Goal: Information Seeking & Learning: Learn about a topic

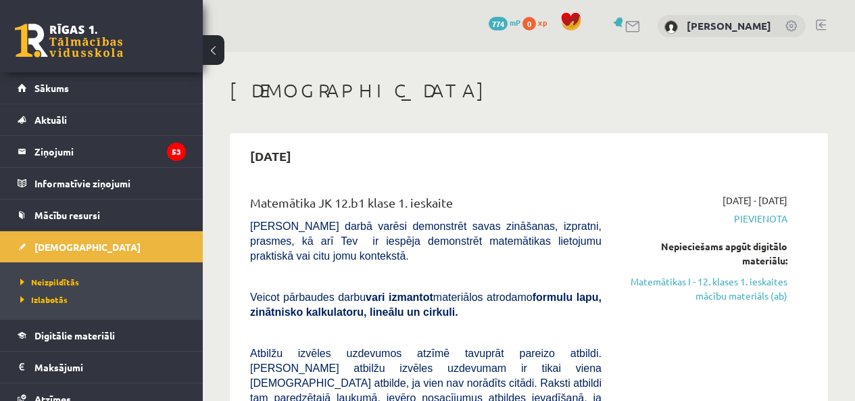
scroll to position [126, 0]
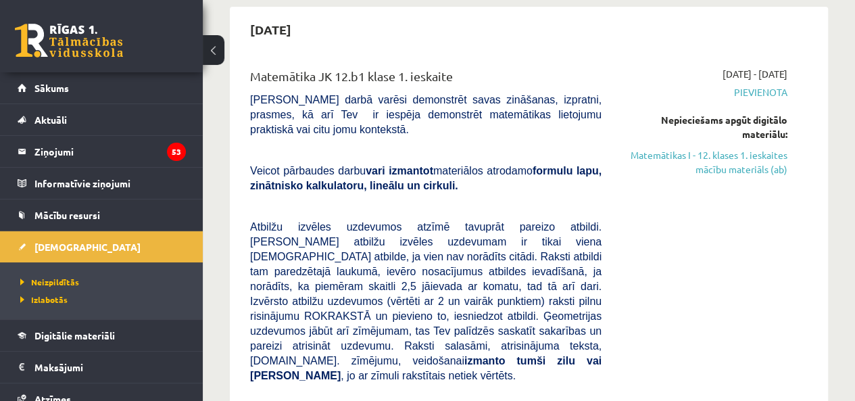
click at [722, 159] on link "Matemātikas I - 12. klases 1. ieskaites mācību materiāls (ab)" at bounding box center [705, 162] width 166 height 28
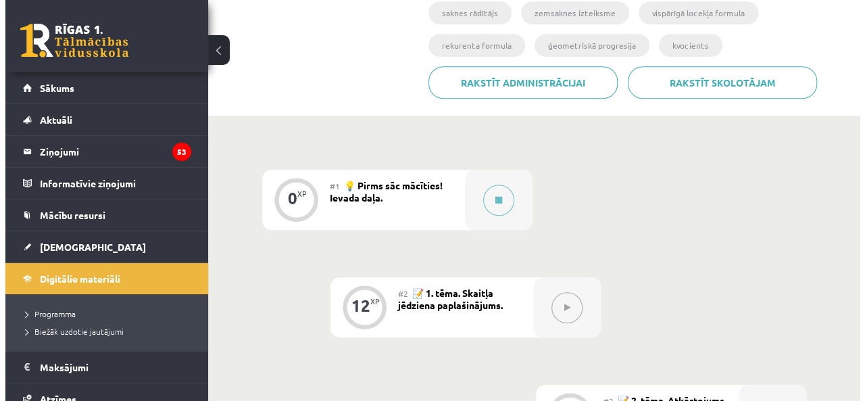
scroll to position [310, 0]
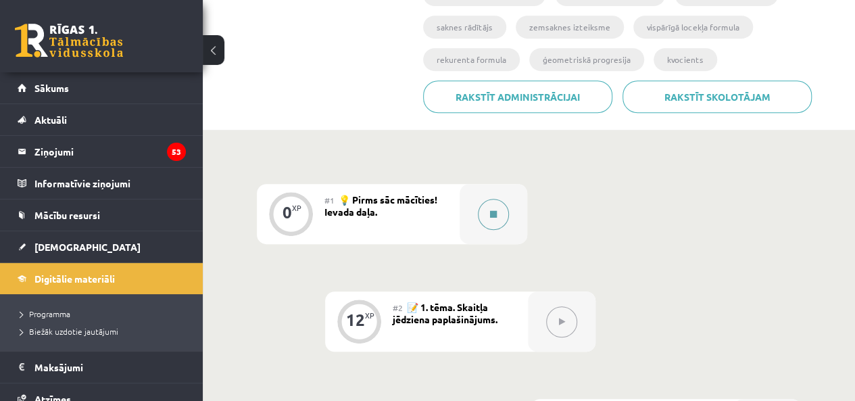
click at [499, 220] on button at bounding box center [493, 214] width 31 height 31
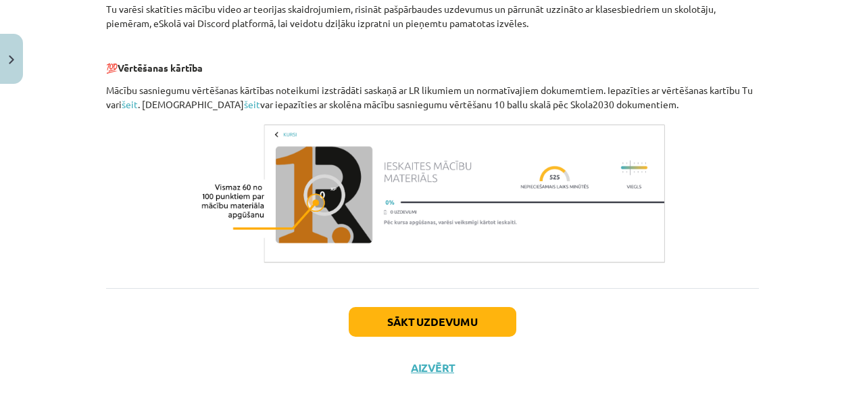
scroll to position [685, 0]
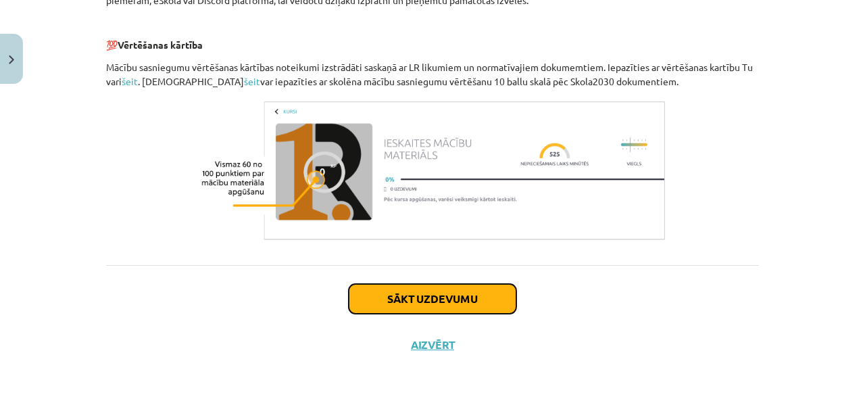
click at [481, 301] on button "Sākt uzdevumu" at bounding box center [433, 299] width 168 height 30
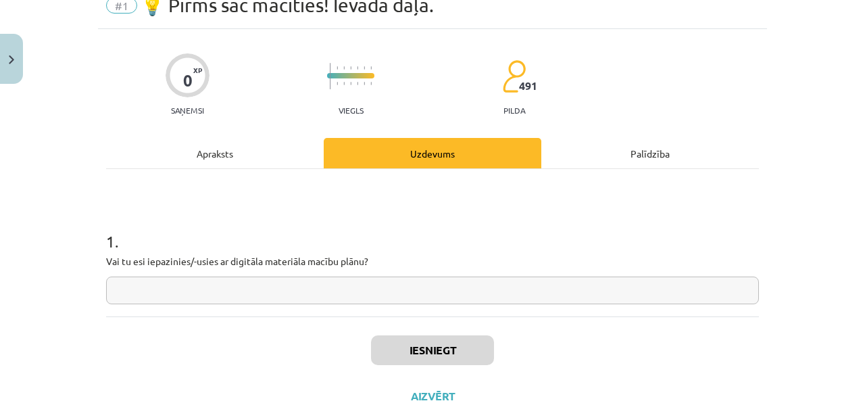
scroll to position [66, 0]
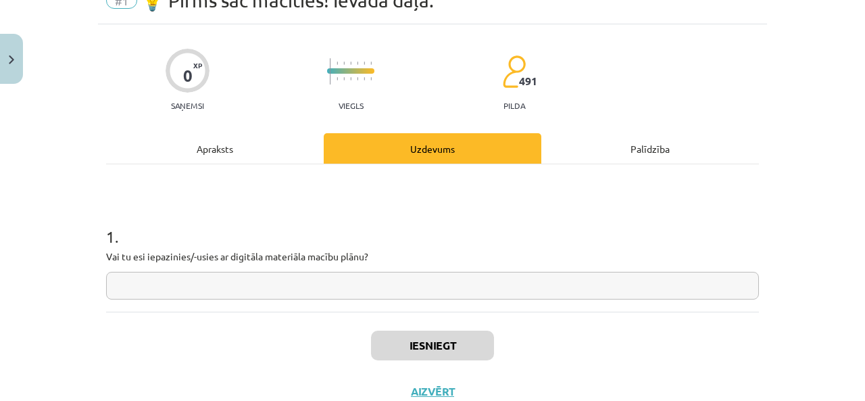
click at [312, 283] on input "text" at bounding box center [432, 286] width 653 height 28
click at [430, 390] on button "Aizvērt" at bounding box center [432, 392] width 51 height 14
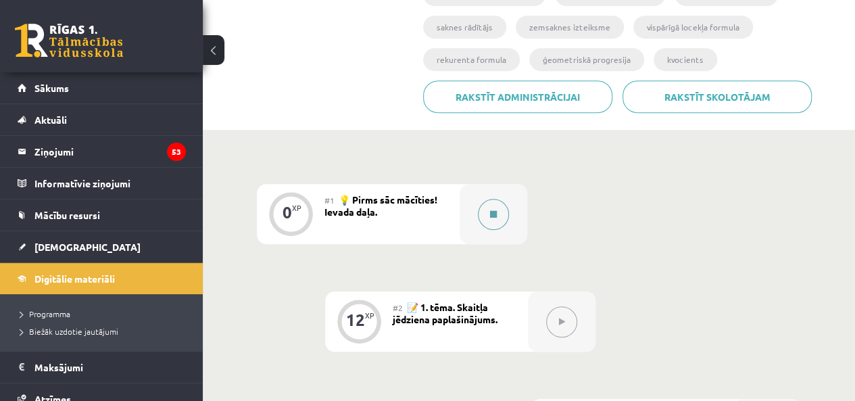
click at [477, 218] on div at bounding box center [494, 214] width 68 height 60
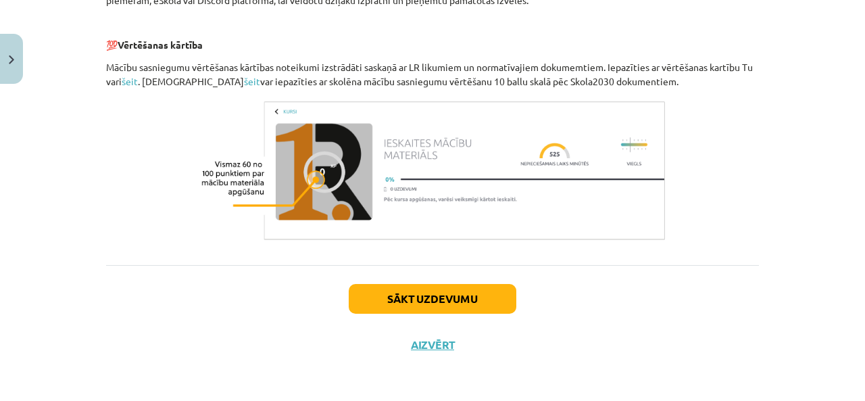
scroll to position [685, 0]
click at [455, 296] on button "Sākt uzdevumu" at bounding box center [433, 299] width 168 height 30
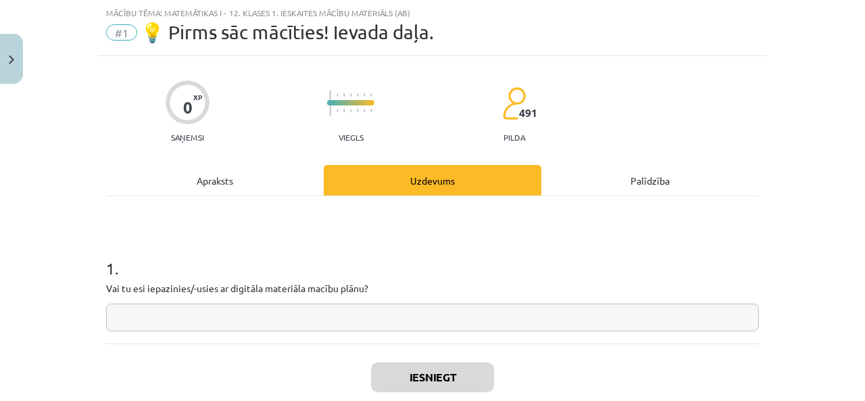
scroll to position [34, 0]
click at [695, 249] on h1 "1 ." at bounding box center [432, 256] width 653 height 42
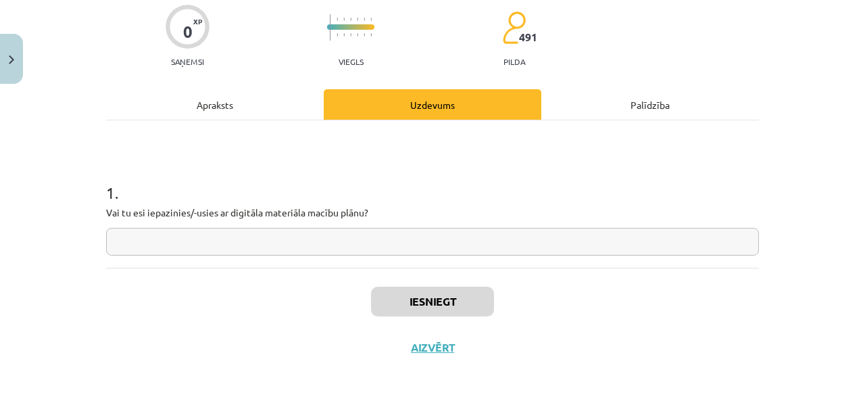
scroll to position [112, 0]
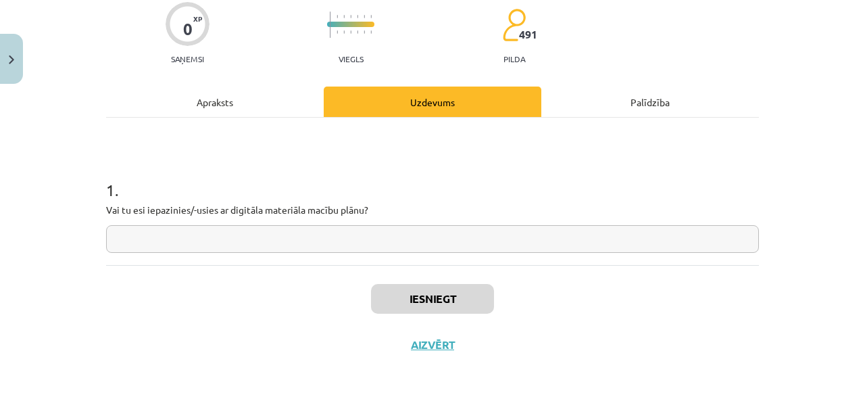
click at [373, 249] on input "text" at bounding box center [432, 239] width 653 height 28
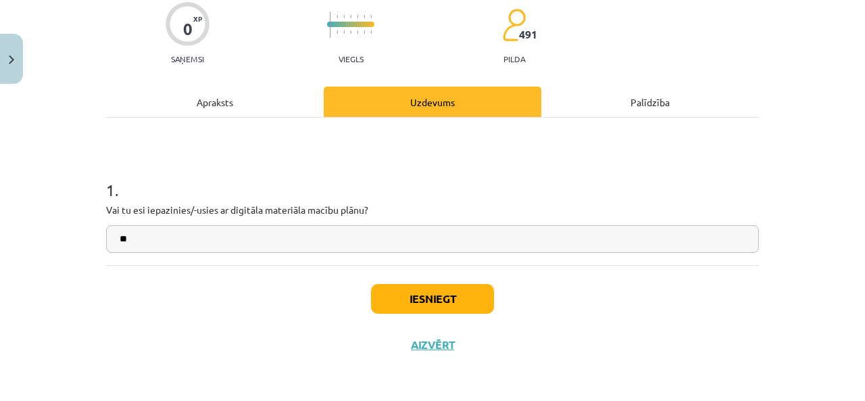
type input "**"
click at [441, 297] on button "Iesniegt" at bounding box center [432, 299] width 123 height 30
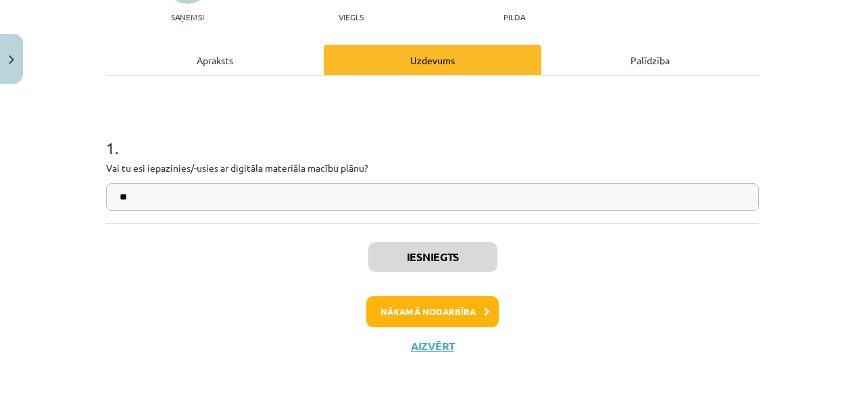
scroll to position [154, 0]
click at [453, 297] on button "Nākamā nodarbība" at bounding box center [432, 311] width 132 height 31
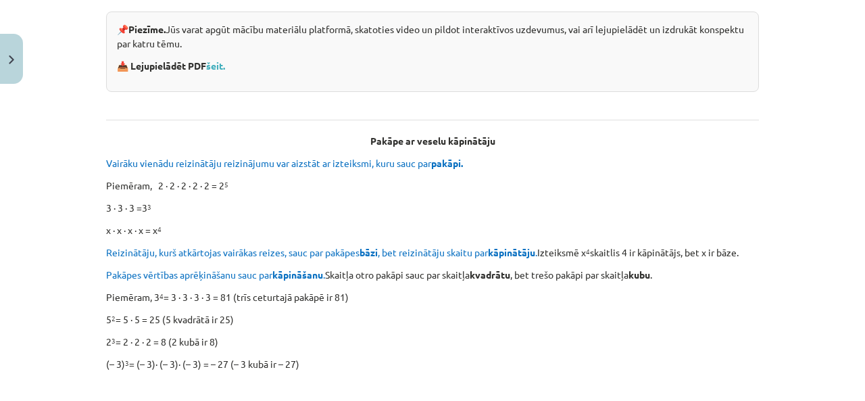
scroll to position [300, 0]
click at [213, 68] on link "šeit." at bounding box center [215, 65] width 19 height 12
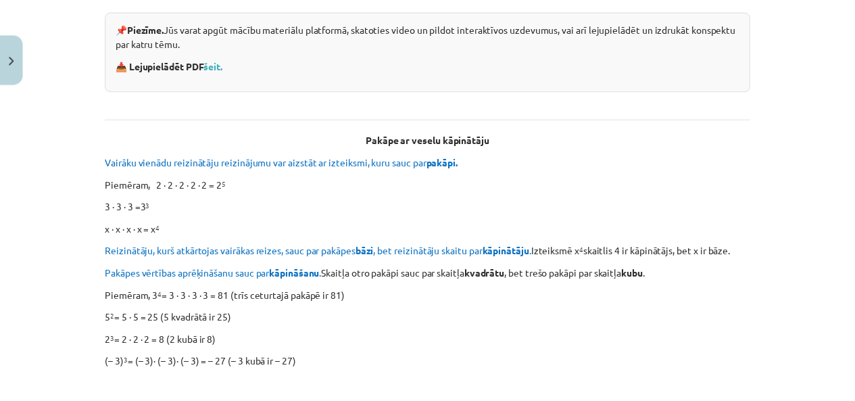
scroll to position [0, 0]
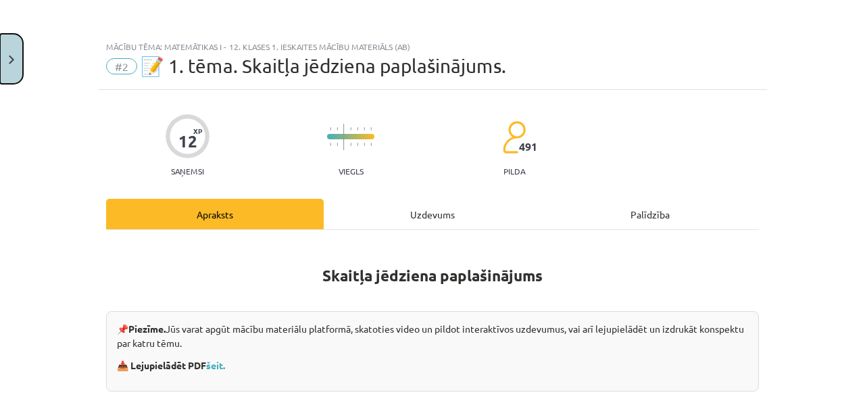
click at [7, 65] on button "Close" at bounding box center [11, 59] width 23 height 50
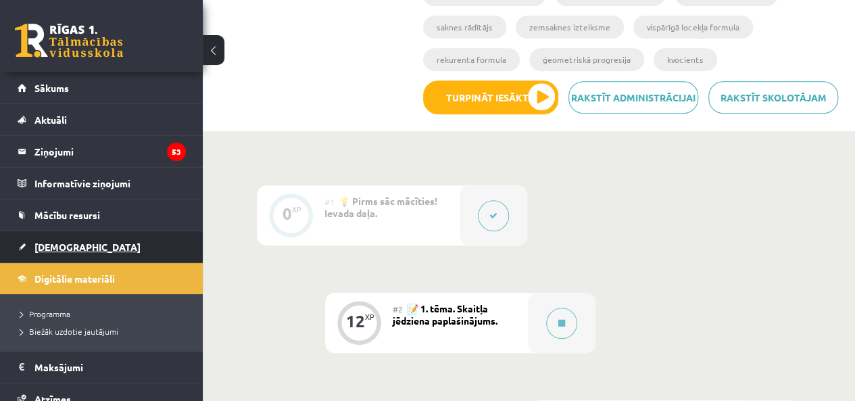
click at [55, 246] on span "[DEMOGRAPHIC_DATA]" at bounding box center [87, 247] width 106 height 12
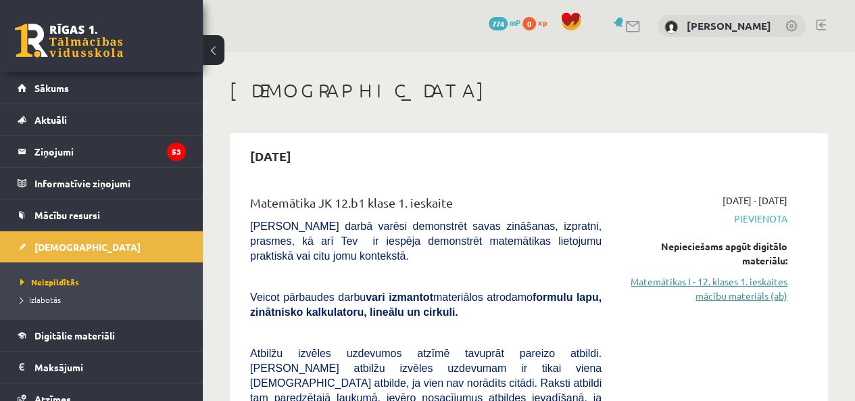
click at [731, 287] on link "Matemātikas I - 12. klases 1. ieskaites mācību materiāls (ab)" at bounding box center [705, 288] width 166 height 28
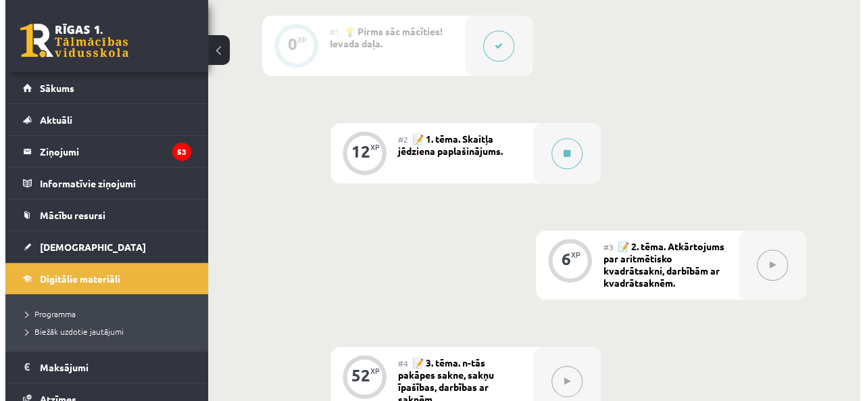
scroll to position [480, 0]
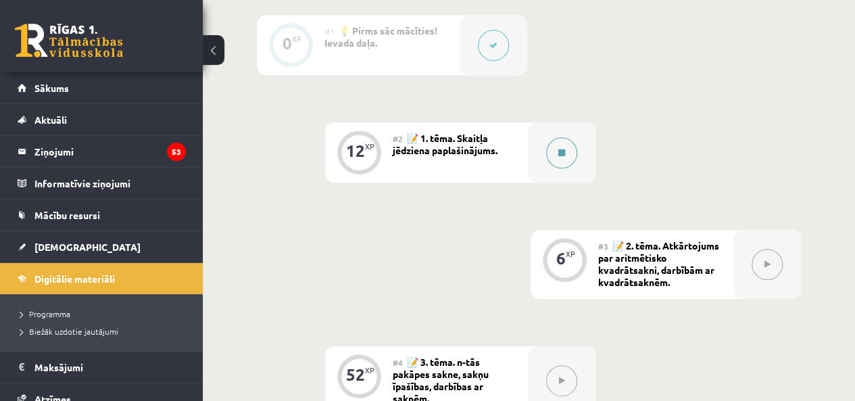
click at [564, 151] on icon at bounding box center [561, 153] width 7 height 8
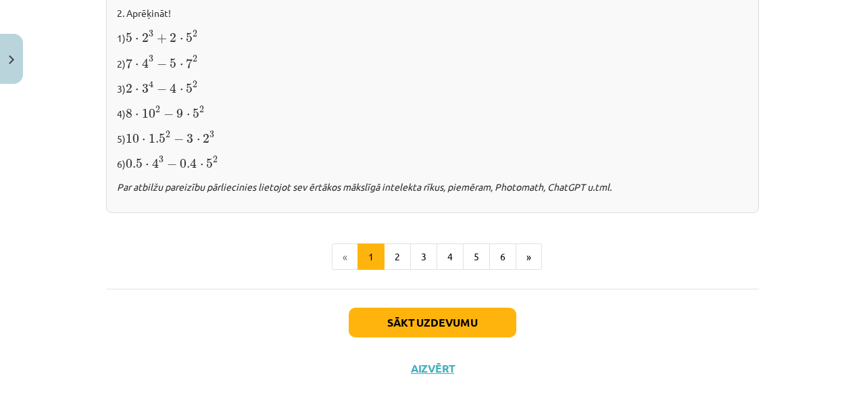
scroll to position [1499, 0]
click at [388, 248] on button "2" at bounding box center [397, 256] width 27 height 27
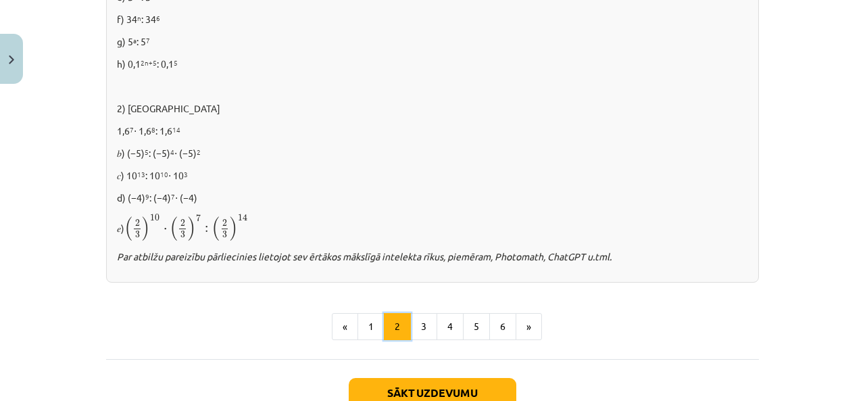
scroll to position [941, 0]
click at [422, 324] on button "3" at bounding box center [423, 325] width 27 height 27
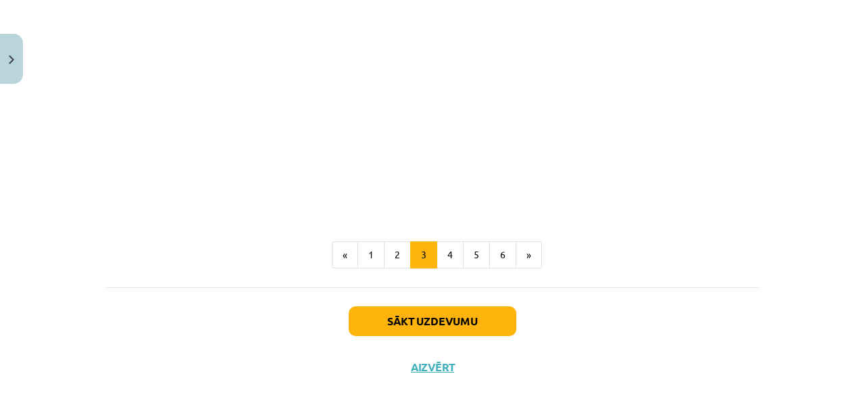
scroll to position [1305, 0]
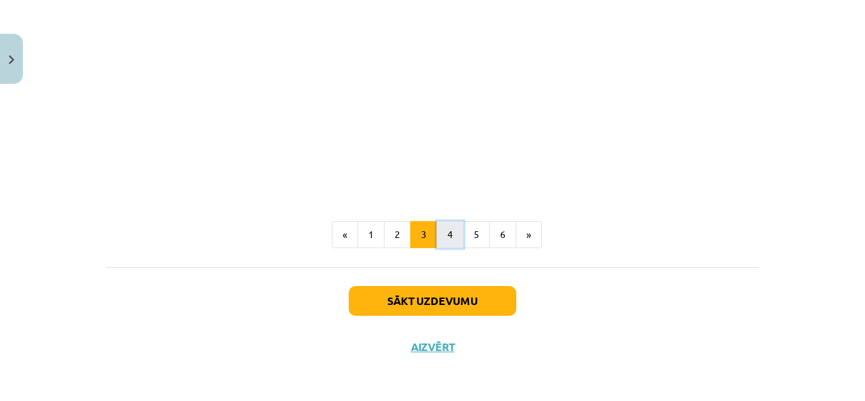
click at [437, 237] on button "4" at bounding box center [450, 234] width 27 height 27
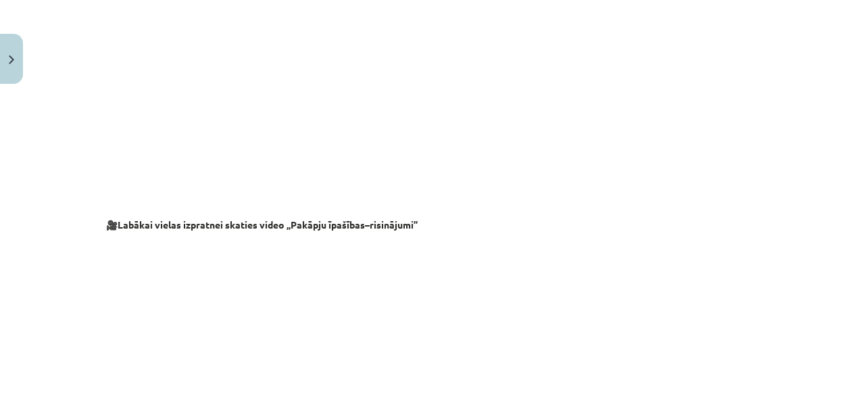
scroll to position [1419, 0]
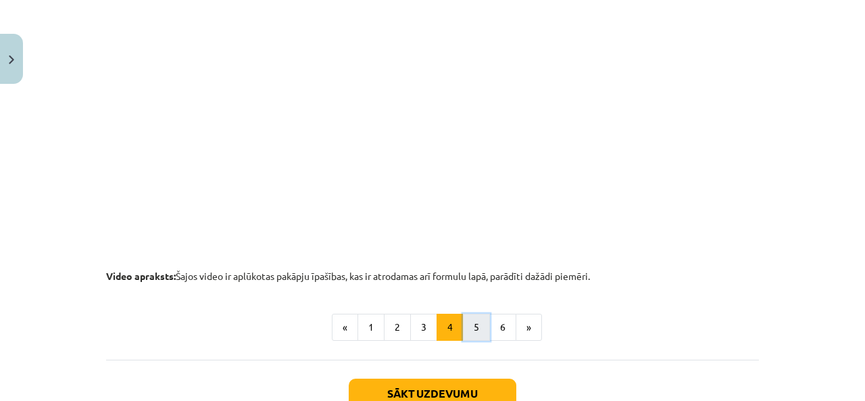
click at [473, 327] on button "5" at bounding box center [476, 327] width 27 height 27
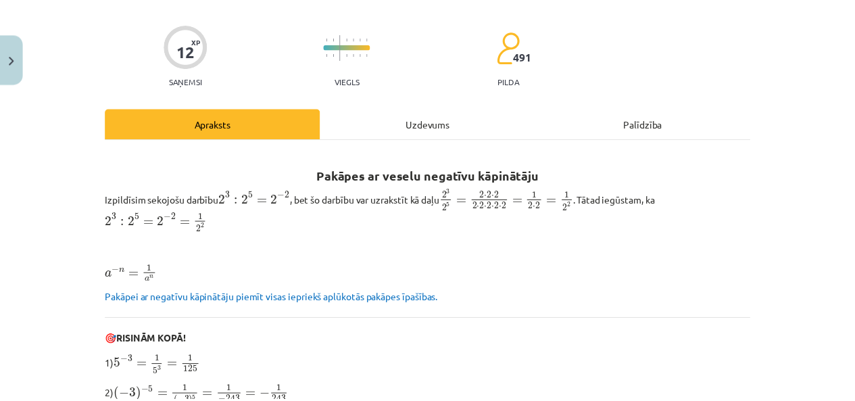
scroll to position [0, 0]
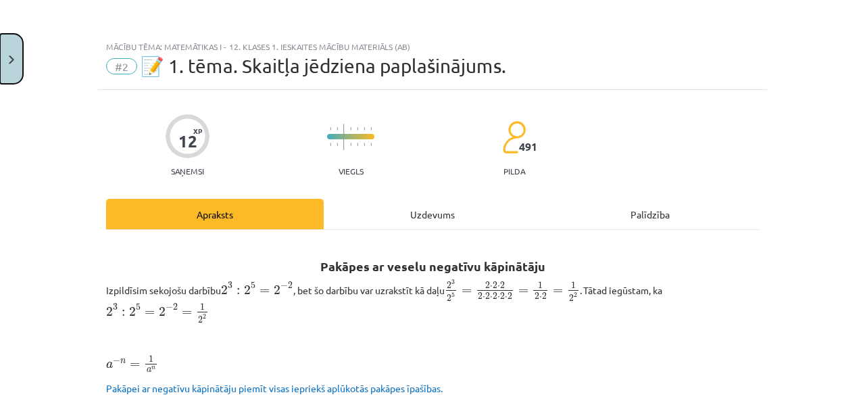
click at [11, 62] on img "Close" at bounding box center [11, 59] width 5 height 9
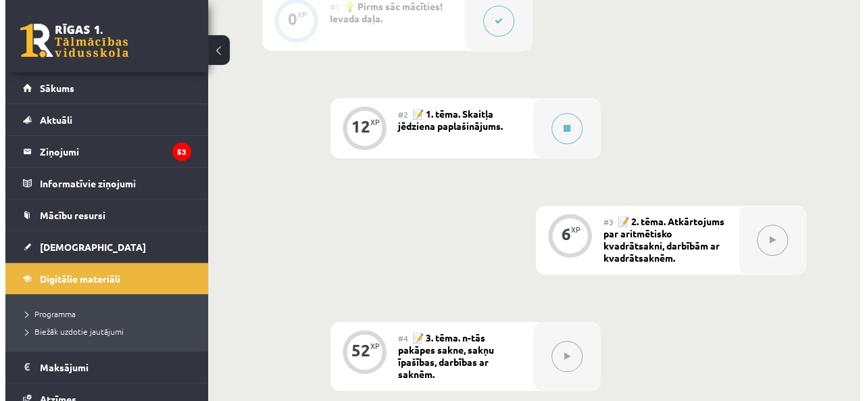
scroll to position [508, 0]
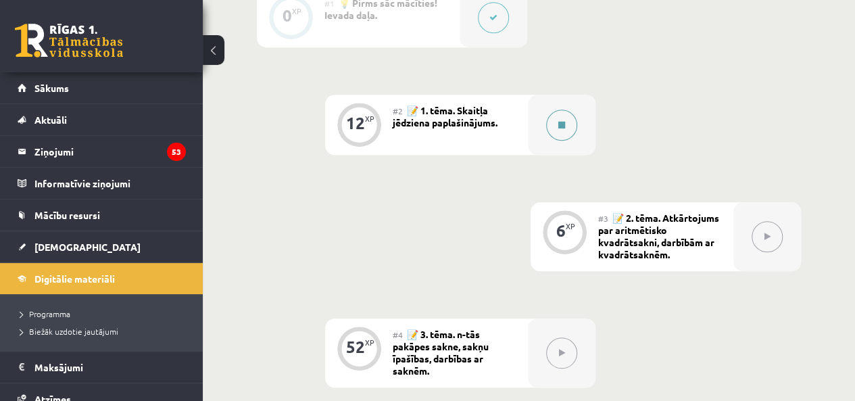
click at [558, 128] on button at bounding box center [561, 125] width 31 height 31
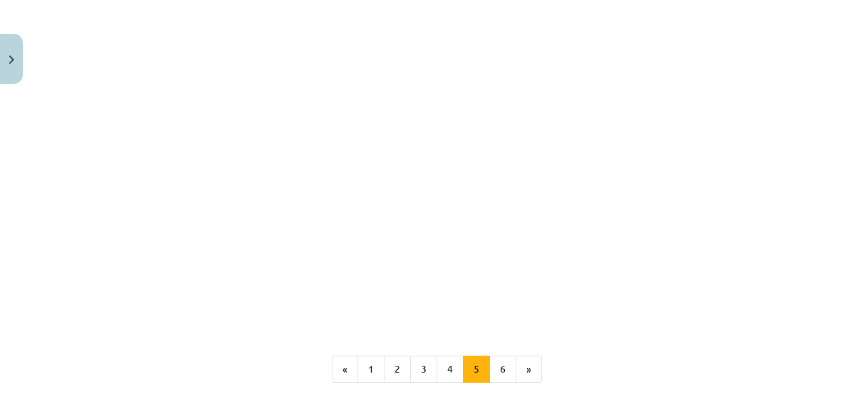
scroll to position [1698, 0]
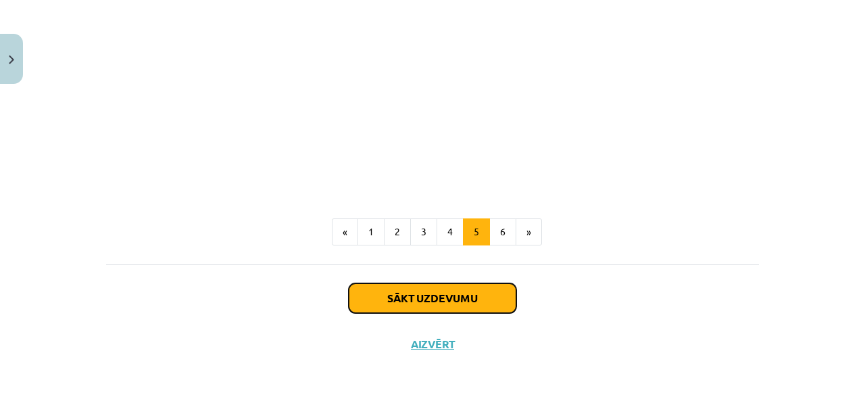
click at [456, 285] on button "Sākt uzdevumu" at bounding box center [433, 298] width 168 height 30
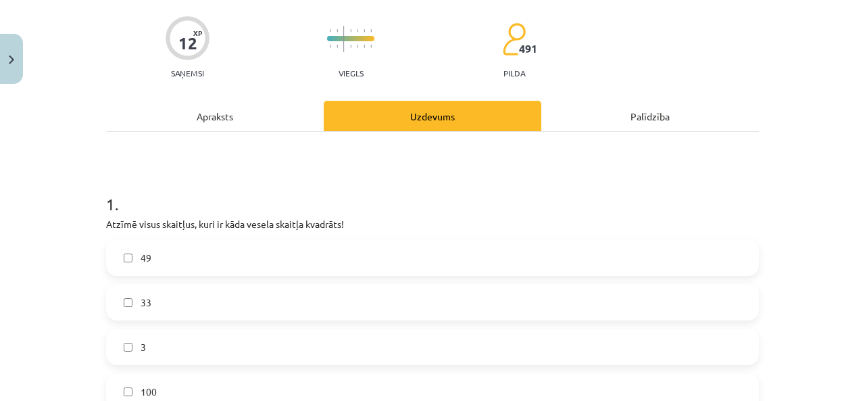
scroll to position [130, 0]
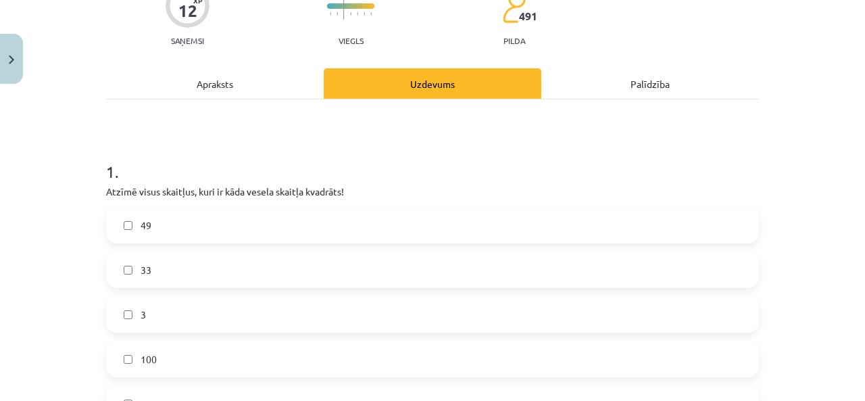
click at [226, 221] on label "49" at bounding box center [432, 225] width 650 height 34
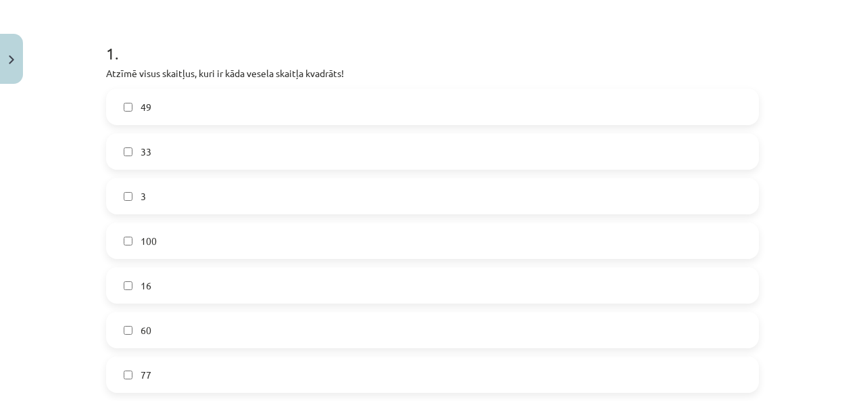
scroll to position [249, 0]
click at [208, 240] on label "100" at bounding box center [432, 240] width 650 height 34
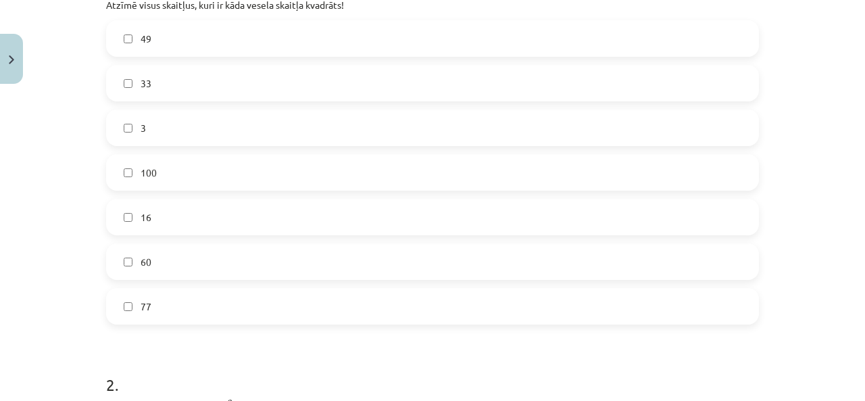
scroll to position [313, 0]
click at [172, 223] on label "16" at bounding box center [432, 221] width 650 height 34
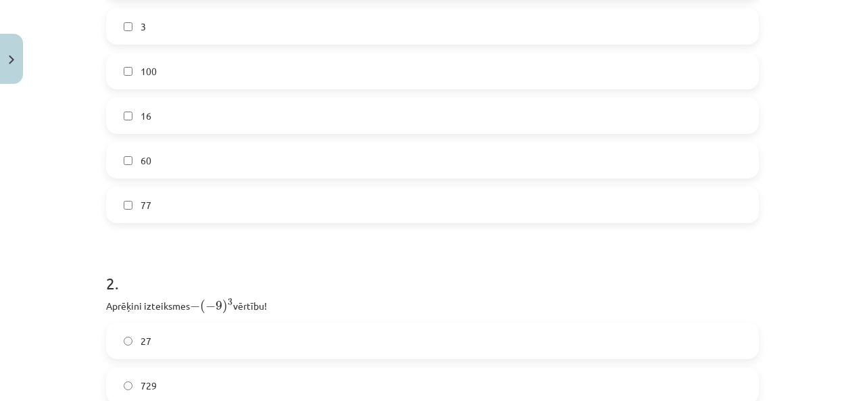
scroll to position [893, 0]
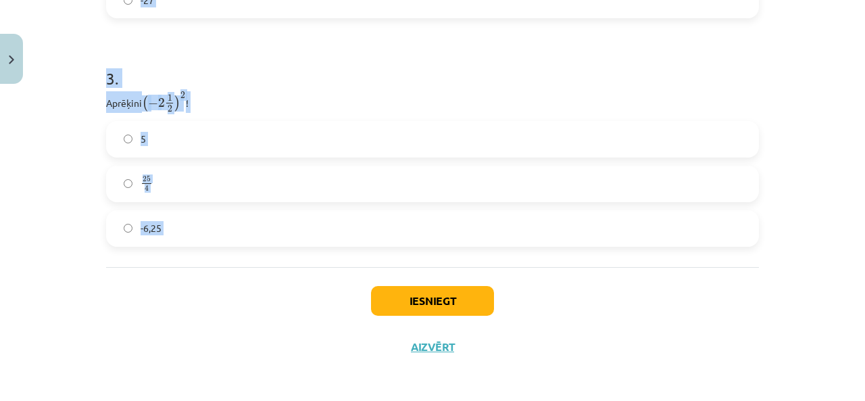
drag, startPoint x: 103, startPoint y: 202, endPoint x: 200, endPoint y: 266, distance: 116.2
click at [245, 109] on p "Aprēķini ( − 2 1 2 ) 2 ( − 2 1 2 ) 2 !" at bounding box center [432, 102] width 653 height 22
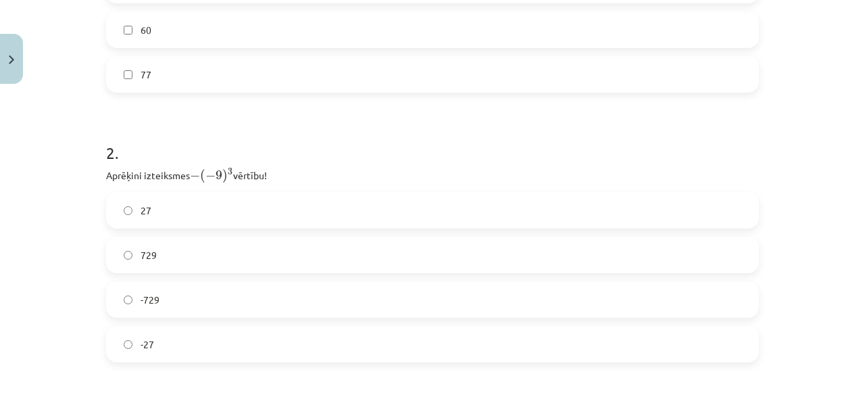
scroll to position [550, 0]
click at [195, 262] on label "729" at bounding box center [432, 254] width 650 height 34
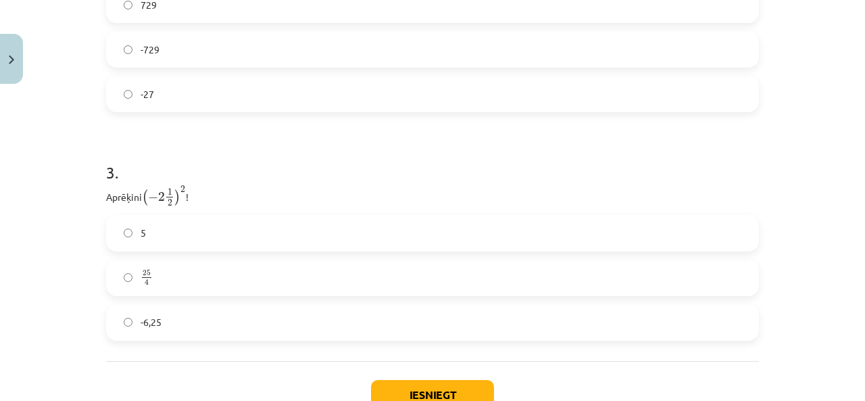
scroll to position [831, 0]
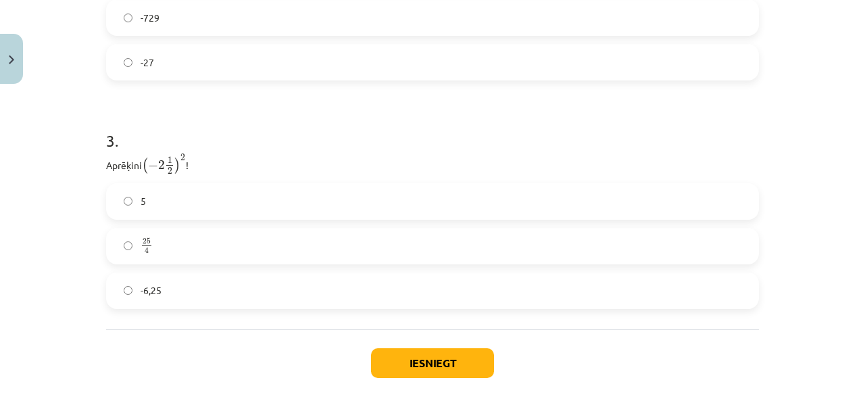
click at [166, 237] on label "25 4 25 4" at bounding box center [432, 246] width 650 height 34
click at [397, 369] on button "Iesniegt" at bounding box center [432, 363] width 123 height 30
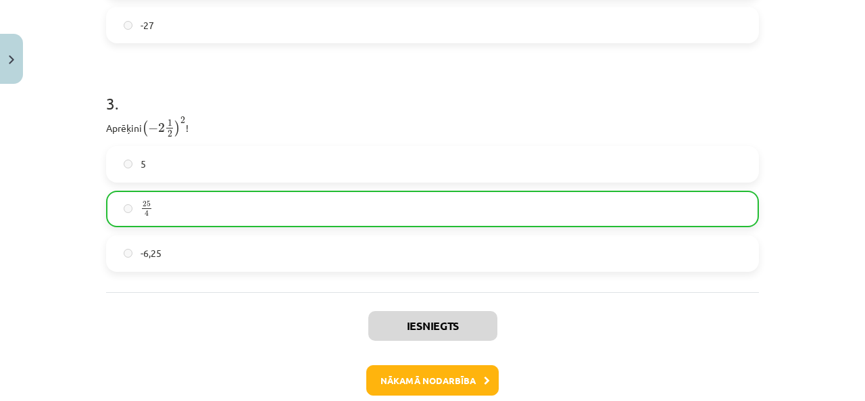
scroll to position [936, 0]
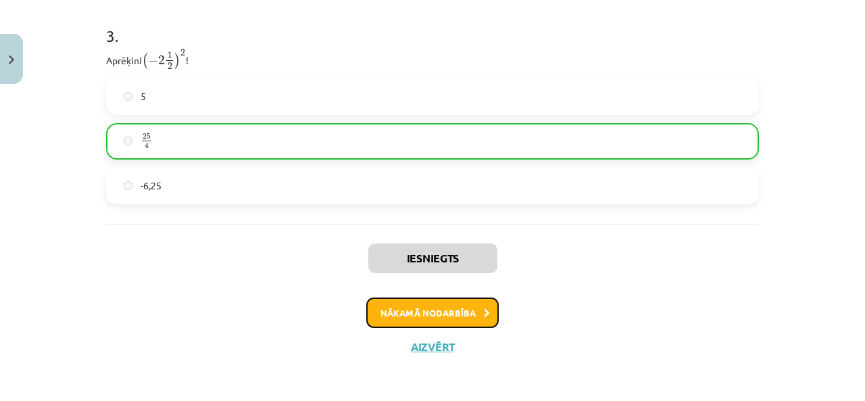
click at [415, 305] on button "Nākamā nodarbība" at bounding box center [432, 312] width 132 height 31
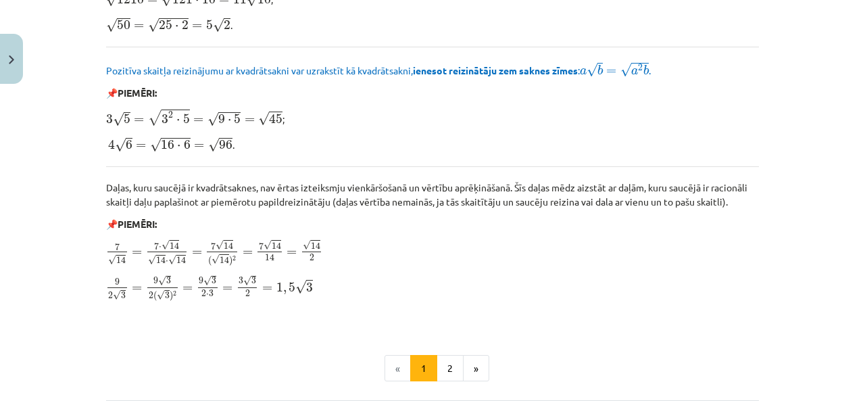
scroll to position [1721, 0]
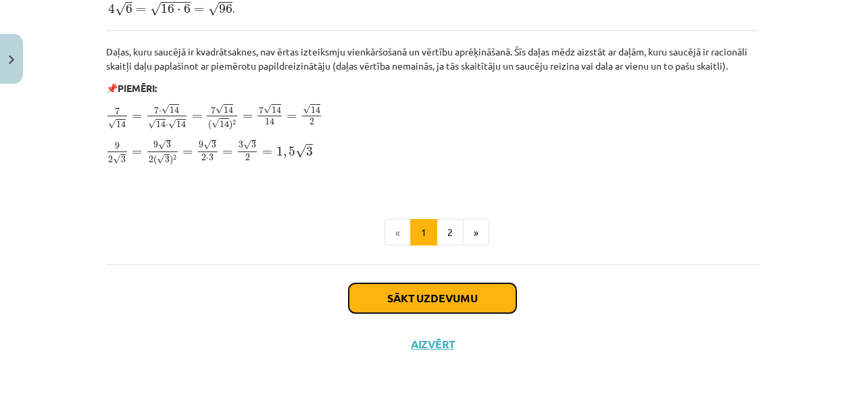
click at [463, 310] on button "Sākt uzdevumu" at bounding box center [433, 298] width 168 height 30
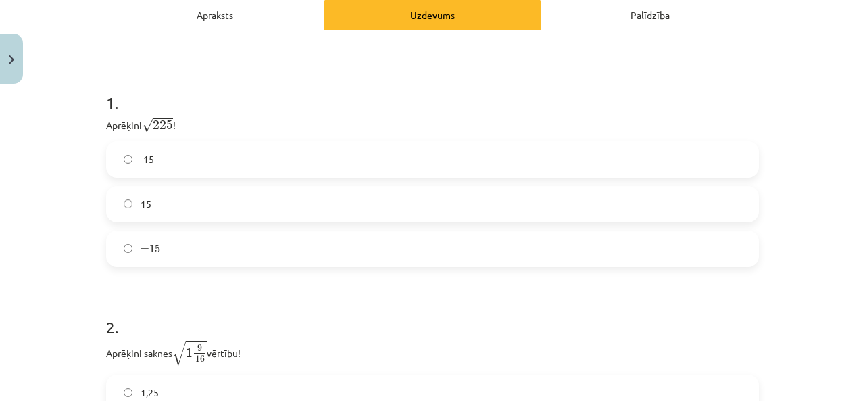
scroll to position [222, 0]
click at [201, 201] on label "15" at bounding box center [432, 204] width 650 height 34
click at [180, 236] on label "± 15 ± 15" at bounding box center [432, 248] width 650 height 34
click at [174, 221] on div "15" at bounding box center [432, 203] width 653 height 37
click at [171, 201] on label "15" at bounding box center [432, 204] width 650 height 34
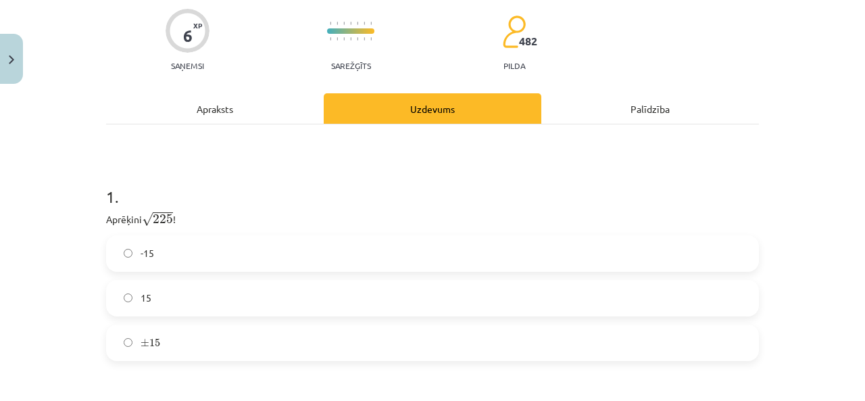
scroll to position [431, 0]
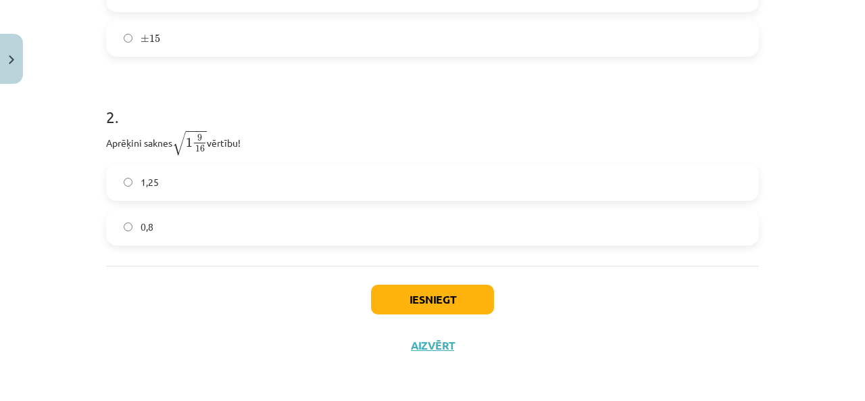
click at [166, 184] on label "1,25" at bounding box center [432, 183] width 650 height 34
click at [435, 306] on button "Iesniegt" at bounding box center [432, 300] width 123 height 30
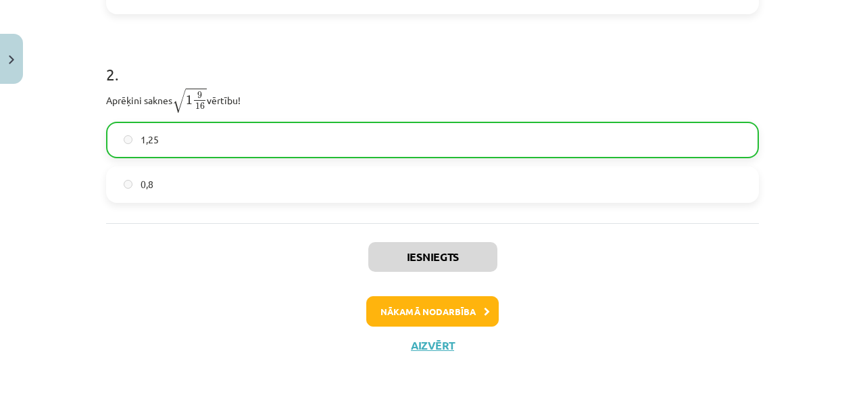
scroll to position [406, 0]
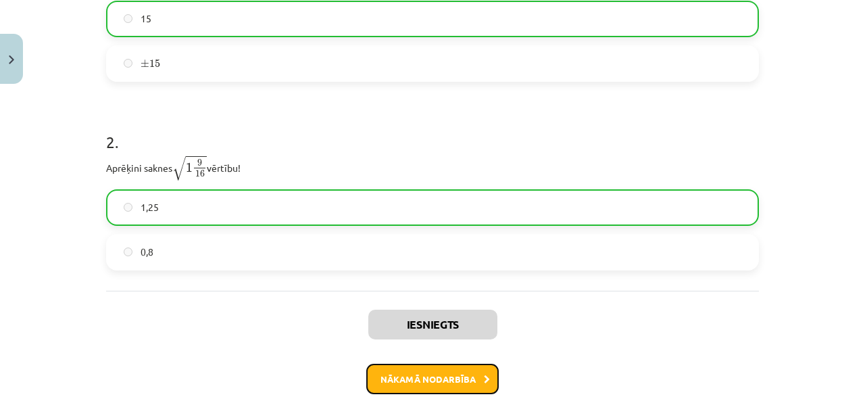
click at [446, 388] on button "Nākamā nodarbība" at bounding box center [432, 379] width 132 height 31
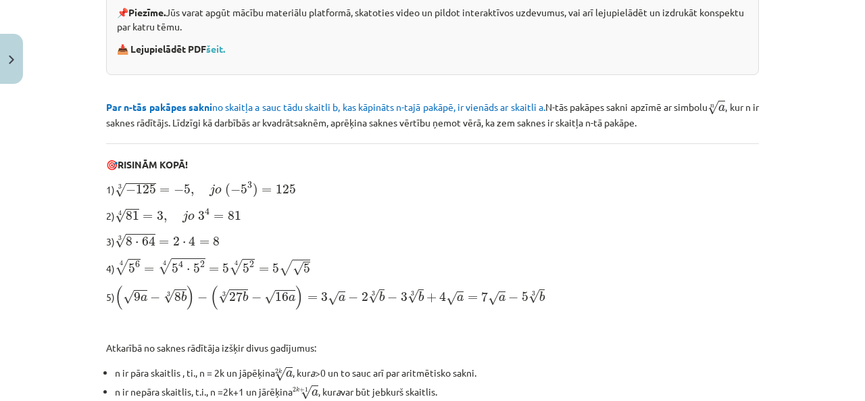
scroll to position [523, 0]
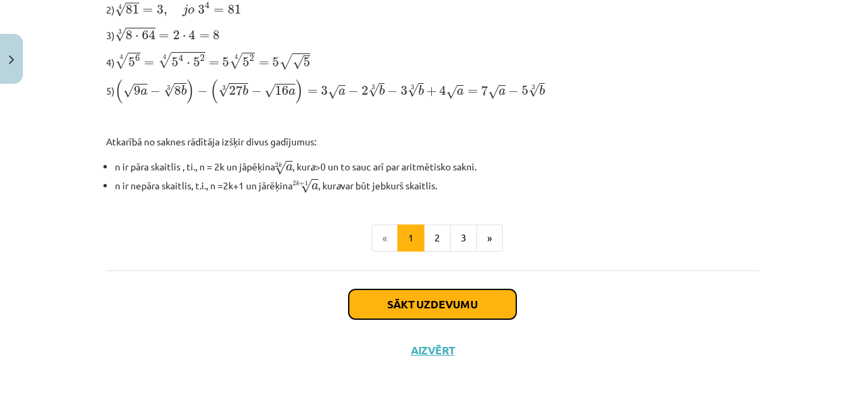
click at [435, 299] on button "Sākt uzdevumu" at bounding box center [433, 304] width 168 height 30
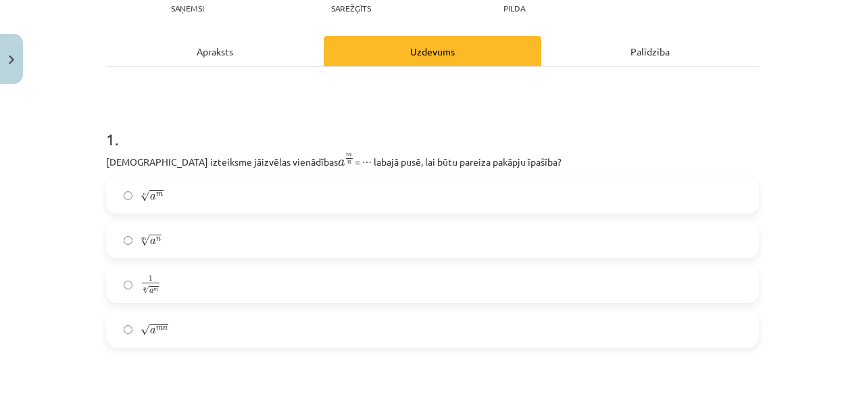
scroll to position [164, 0]
click at [191, 198] on label "n √ a m a m n" at bounding box center [432, 195] width 650 height 34
click at [171, 232] on label "m √ a n a n m" at bounding box center [432, 239] width 650 height 34
click at [178, 193] on label "n √ a m a m n" at bounding box center [432, 195] width 650 height 34
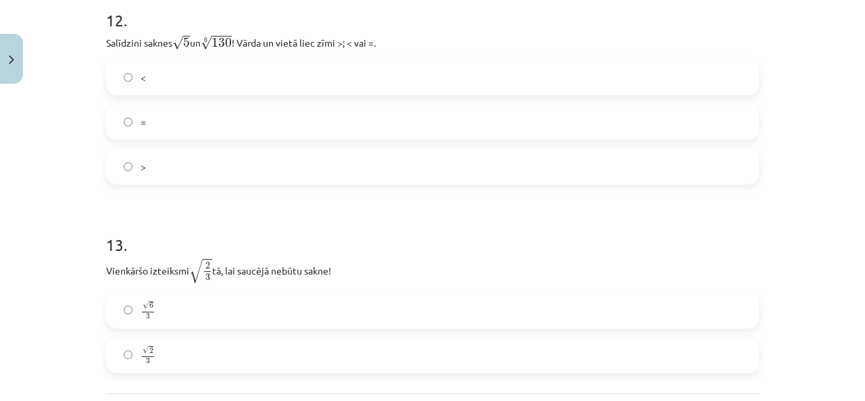
scroll to position [3119, 0]
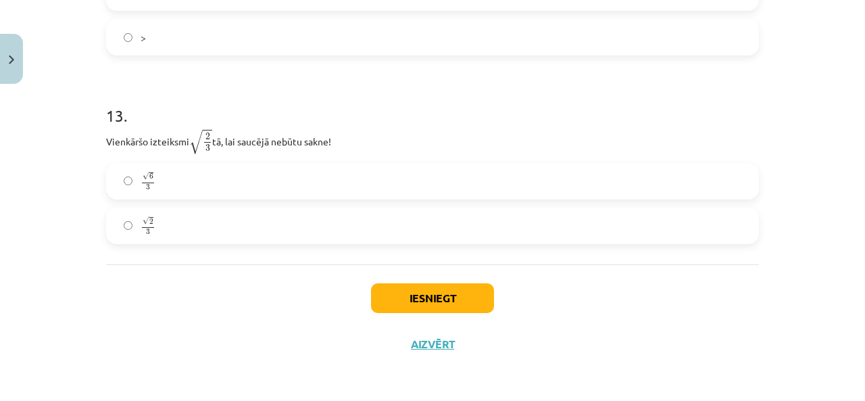
drag, startPoint x: 102, startPoint y: 132, endPoint x: 356, endPoint y: 137, distance: 253.5
copy form "1 . Kura izteiksme jāizvēlas vienādības a m n a m n = ⋯ labajā pusē, lai būtu p…"
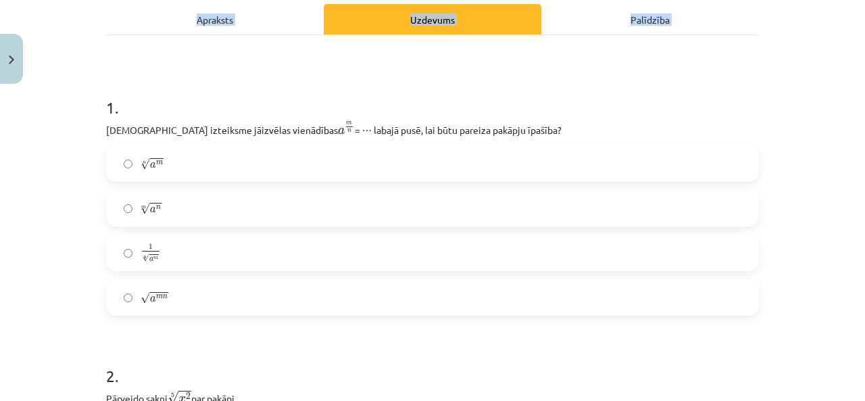
scroll to position [0, 0]
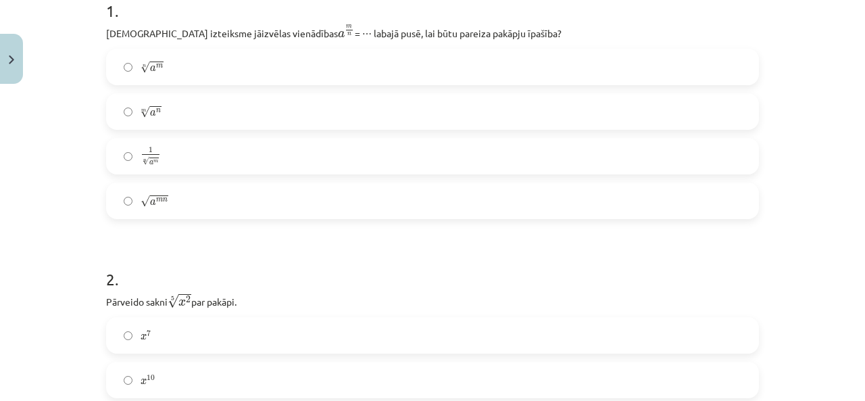
scroll to position [424, 0]
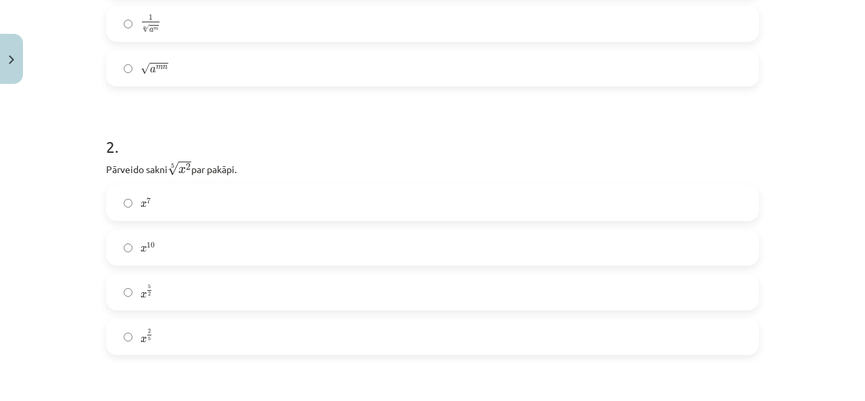
click at [171, 344] on label "x 2 5 x 2 5" at bounding box center [432, 337] width 650 height 34
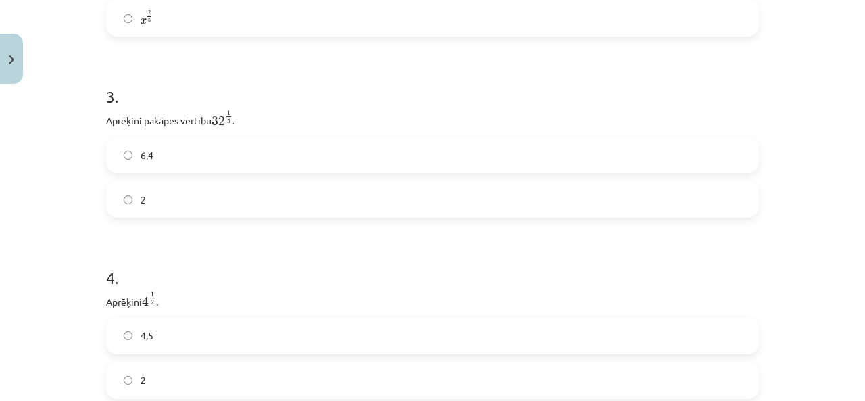
scroll to position [743, 0]
click at [199, 206] on label "2" at bounding box center [432, 199] width 650 height 34
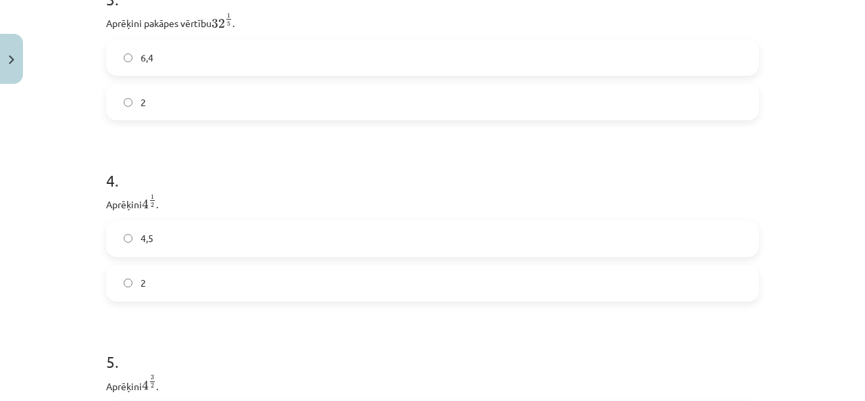
scroll to position [841, 0]
click at [189, 242] on label "4,5" at bounding box center [432, 237] width 650 height 34
click at [183, 299] on label "2" at bounding box center [432, 282] width 650 height 34
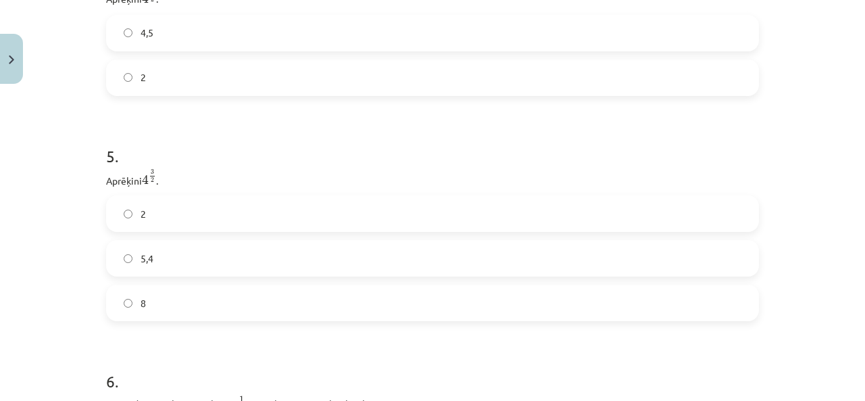
scroll to position [1046, 0]
click at [157, 296] on label "8" at bounding box center [432, 302] width 650 height 34
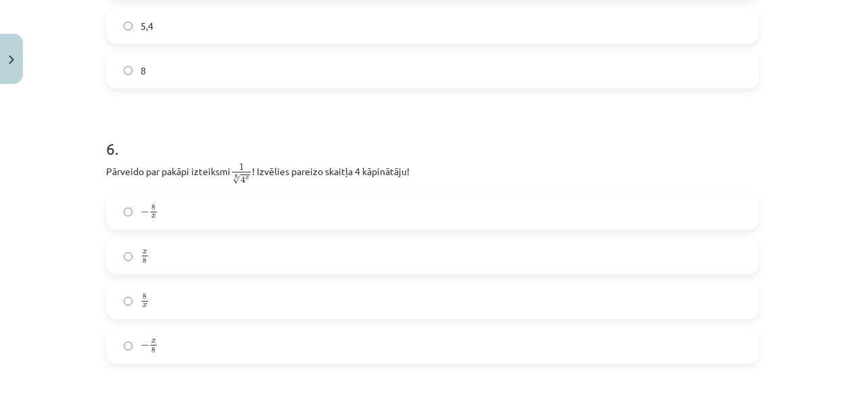
scroll to position [1369, 0]
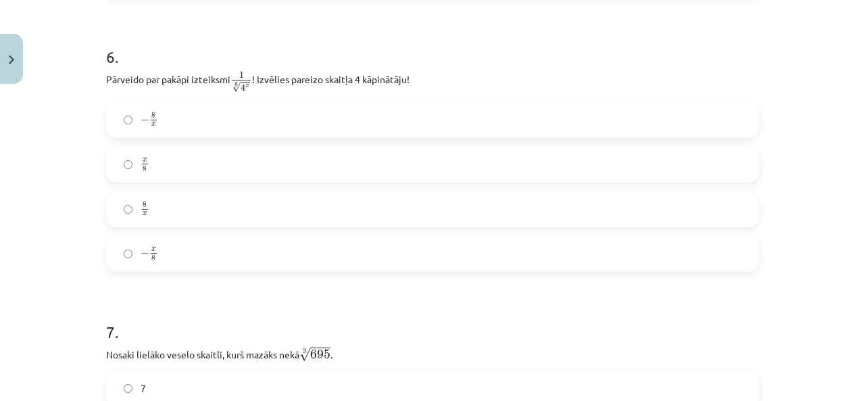
click at [219, 134] on label "− 8 x − 8 x" at bounding box center [432, 120] width 650 height 34
click at [157, 189] on div "− 8 x − 8 x x 8 x 8 8 x 8 x − x 8 − x 8" at bounding box center [432, 186] width 653 height 170
click at [162, 203] on label "8 x 8 x" at bounding box center [432, 209] width 650 height 34
click at [215, 157] on label "x 8 x 8" at bounding box center [432, 164] width 650 height 34
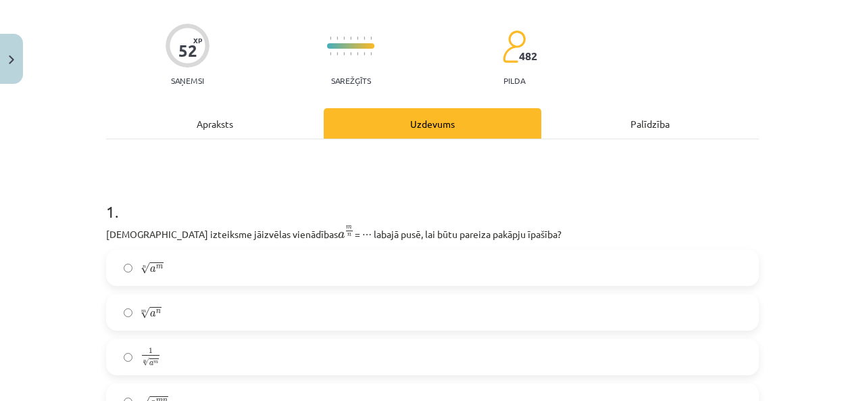
scroll to position [0, 0]
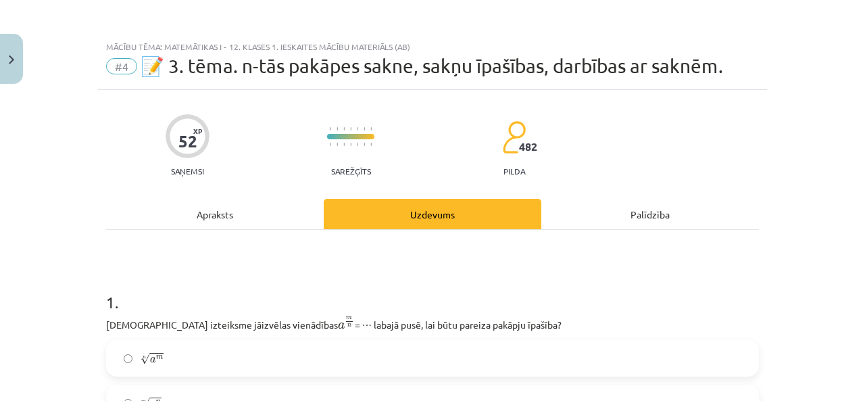
click at [240, 221] on div "Apraksts" at bounding box center [215, 214] width 218 height 30
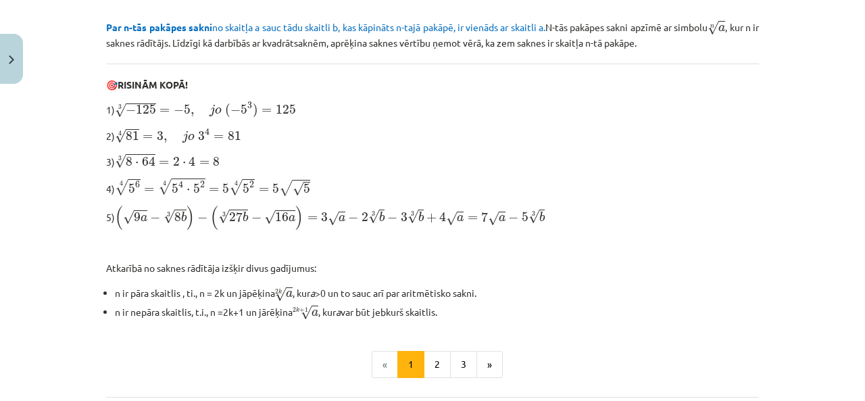
scroll to position [397, 0]
click at [439, 356] on button "2" at bounding box center [437, 363] width 27 height 27
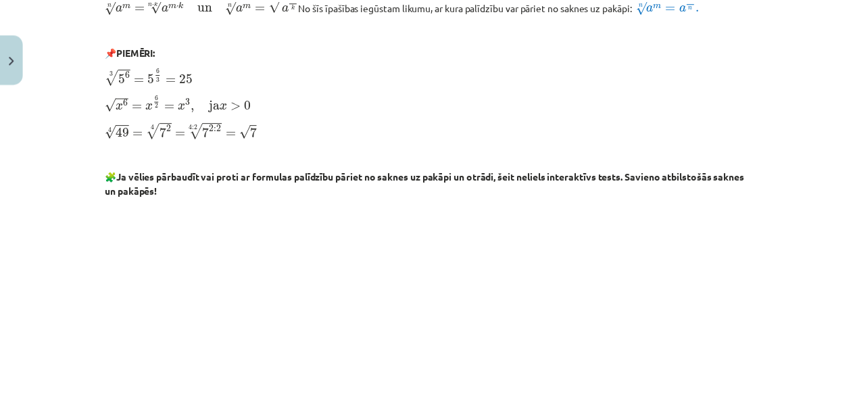
scroll to position [329, 0]
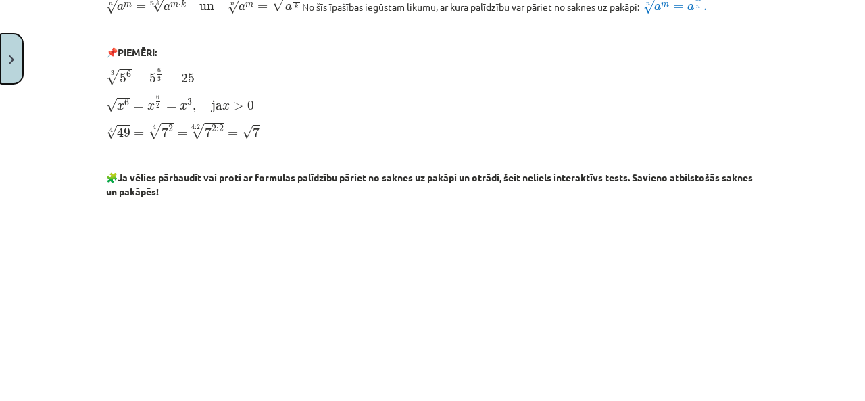
click at [14, 48] on button "Close" at bounding box center [11, 59] width 23 height 50
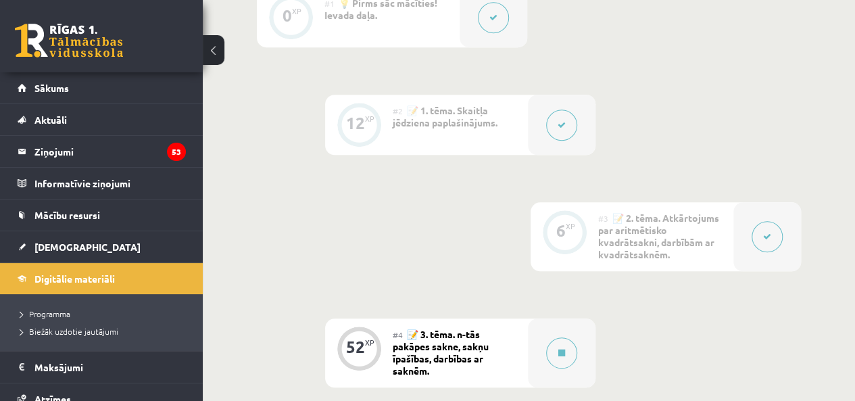
click at [59, 245] on span "[DEMOGRAPHIC_DATA]" at bounding box center [87, 247] width 106 height 12
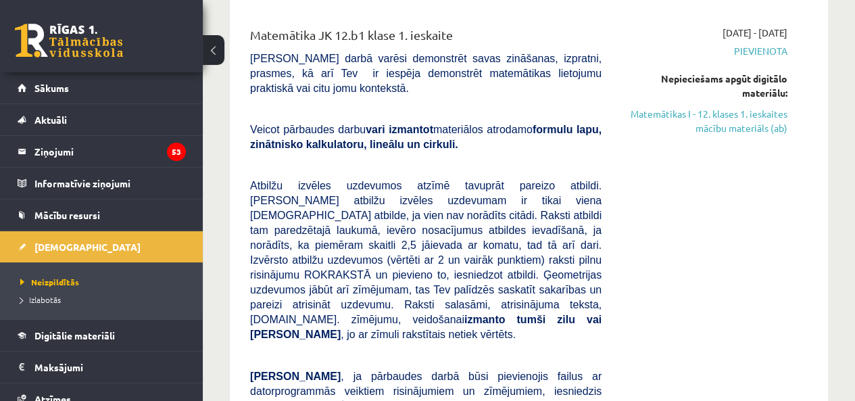
scroll to position [166, 0]
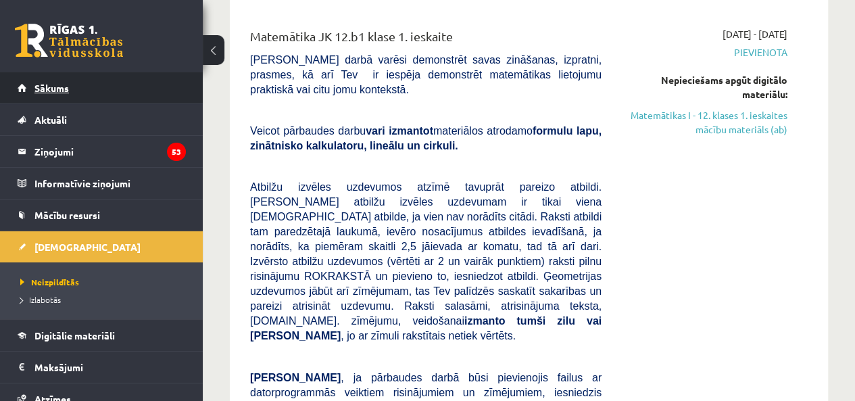
click at [74, 82] on link "Sākums" at bounding box center [102, 87] width 168 height 31
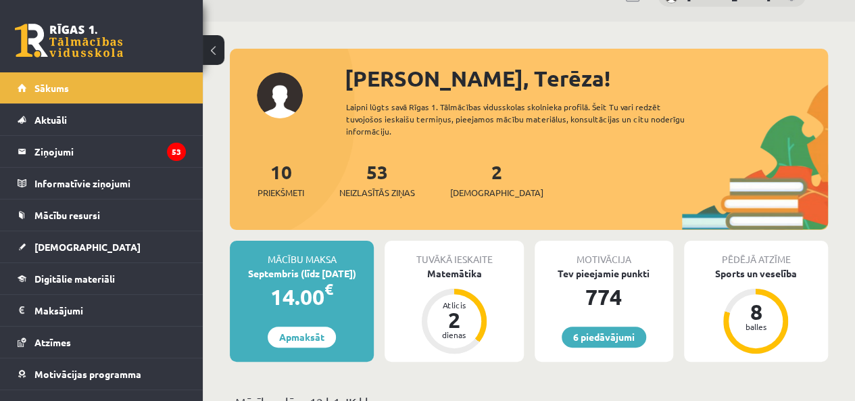
scroll to position [31, 0]
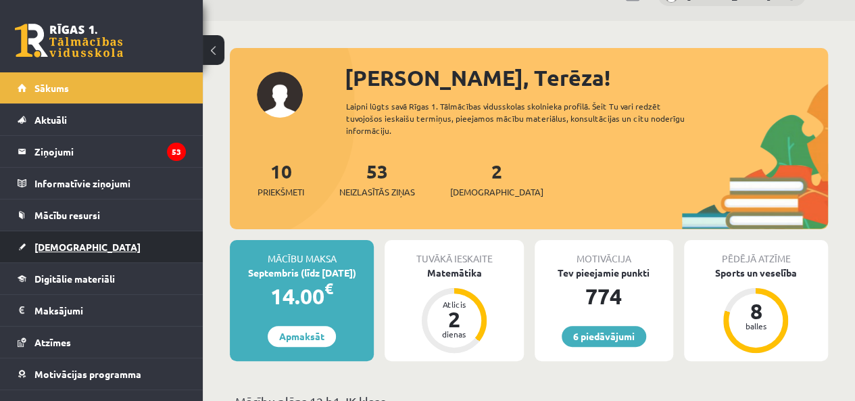
click at [59, 246] on span "[DEMOGRAPHIC_DATA]" at bounding box center [87, 247] width 106 height 12
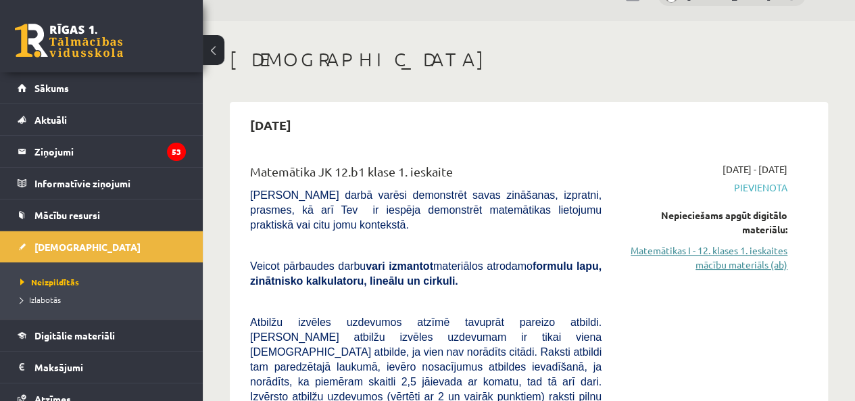
click at [758, 257] on link "Matemātikas I - 12. klases 1. ieskaites mācību materiāls (ab)" at bounding box center [705, 257] width 166 height 28
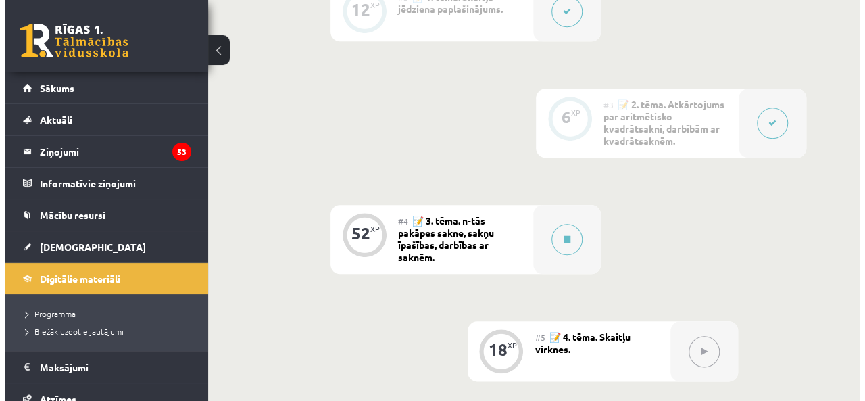
scroll to position [623, 0]
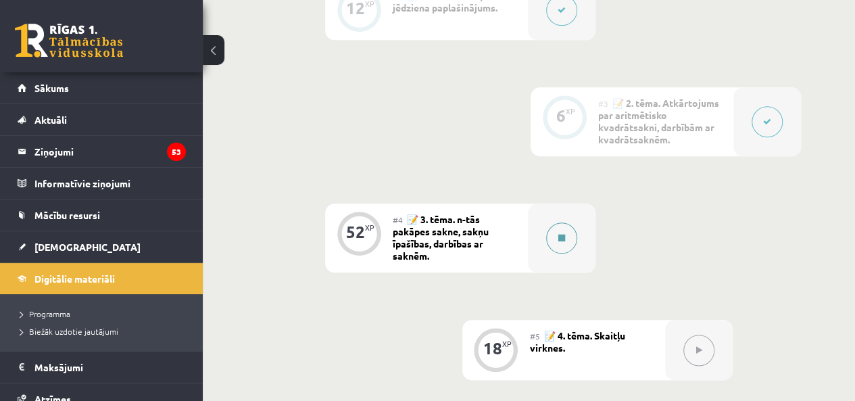
click at [552, 235] on button at bounding box center [561, 237] width 31 height 31
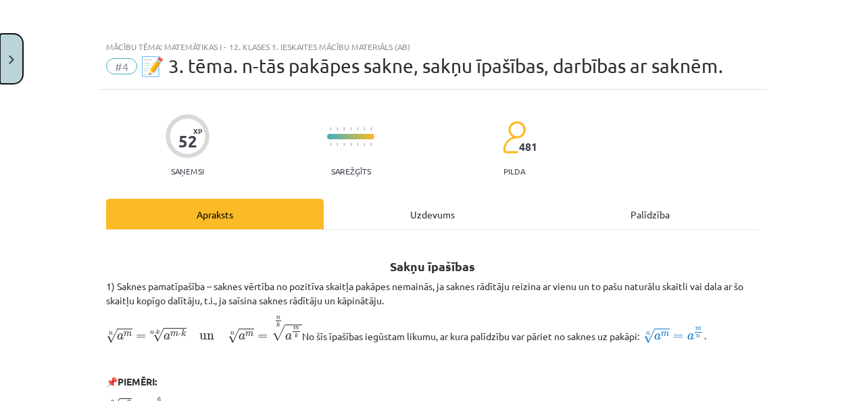
click at [9, 59] on img "Close" at bounding box center [11, 59] width 5 height 9
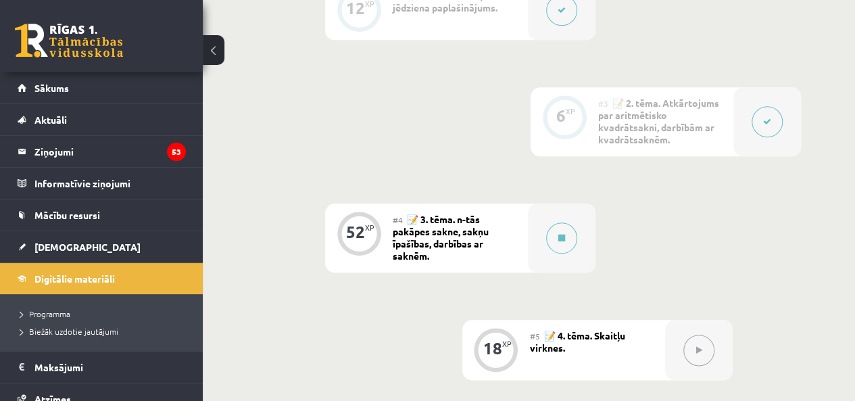
click at [767, 122] on icon at bounding box center [767, 122] width 8 height 8
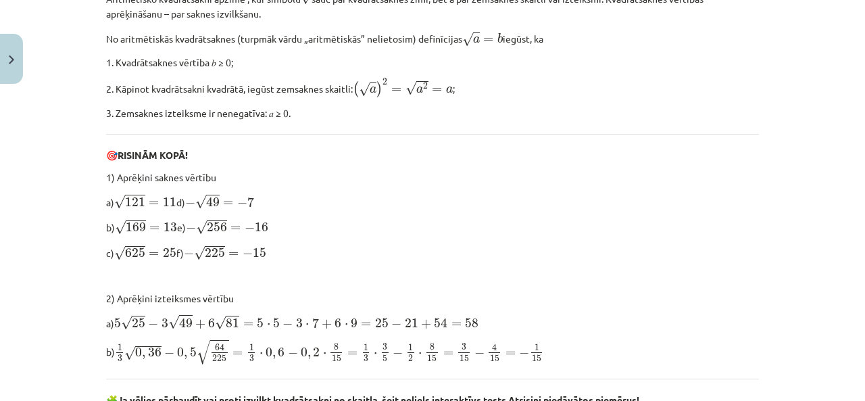
scroll to position [469, 0]
